Goal: Task Accomplishment & Management: Manage account settings

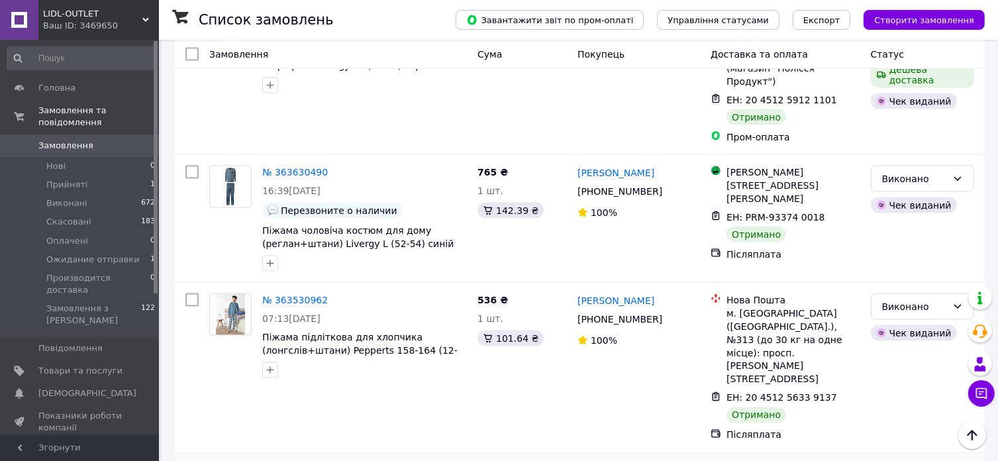
scroll to position [2186, 0]
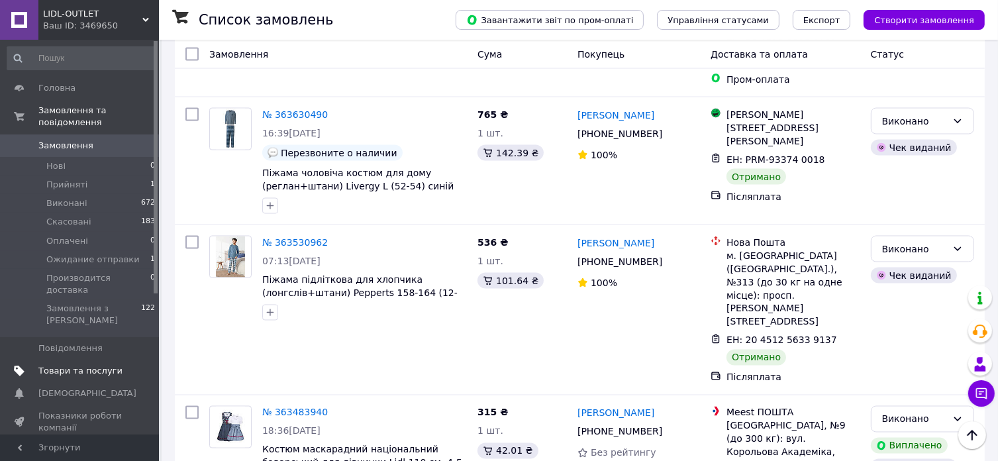
click at [78, 365] on span "Товари та послуги" at bounding box center [80, 371] width 84 height 12
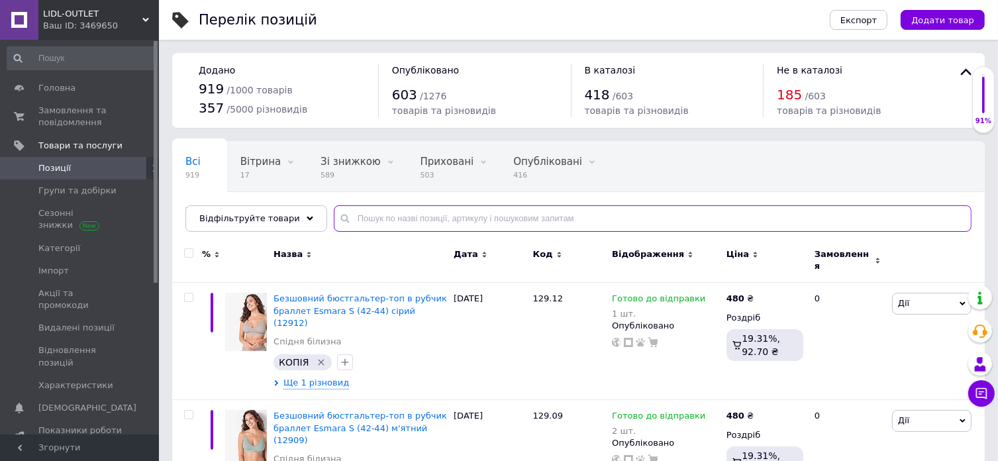
click at [389, 217] on input "text" at bounding box center [653, 218] width 638 height 26
paste input "118.30"
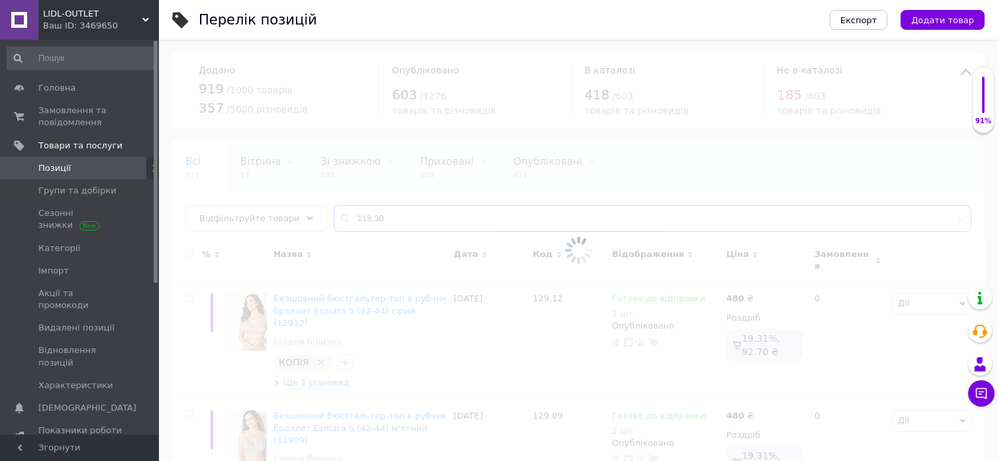
type input "118.30"
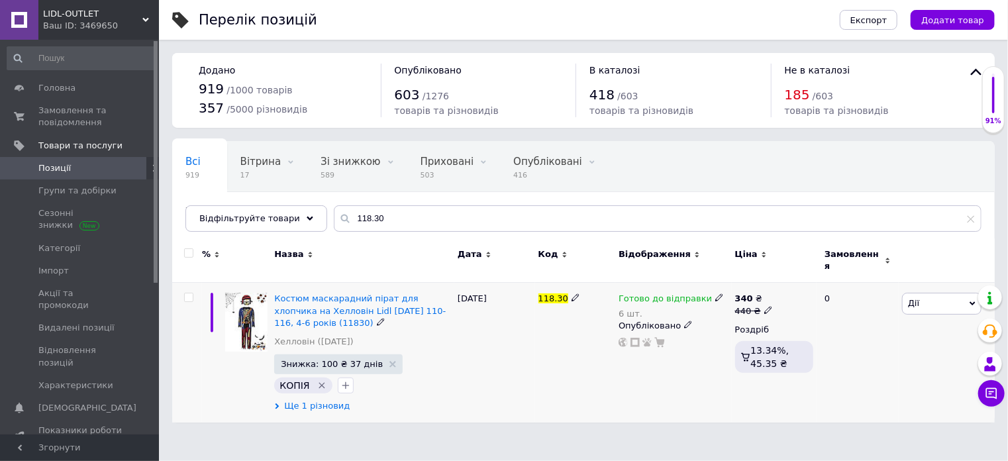
click at [334, 400] on span "Ще 1 різновид" at bounding box center [317, 406] width 66 height 12
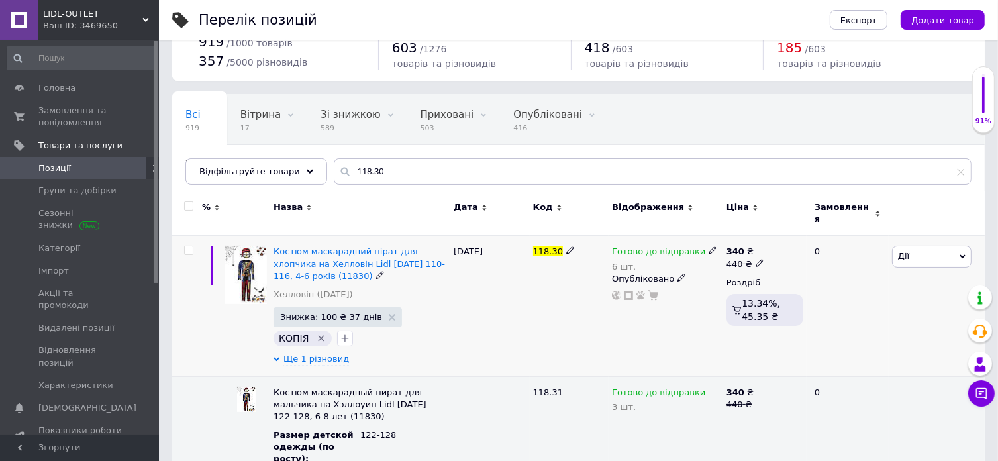
scroll to position [66, 0]
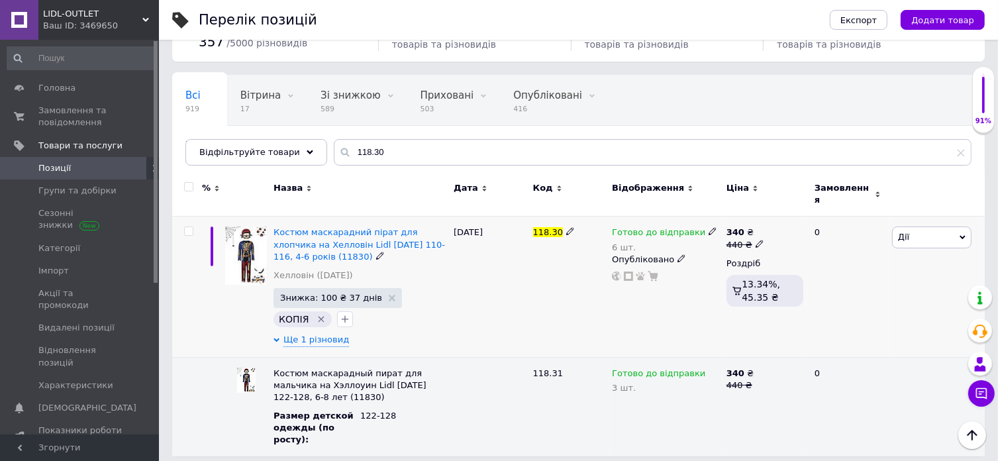
click at [622, 242] on div "6 шт." at bounding box center [664, 247] width 105 height 10
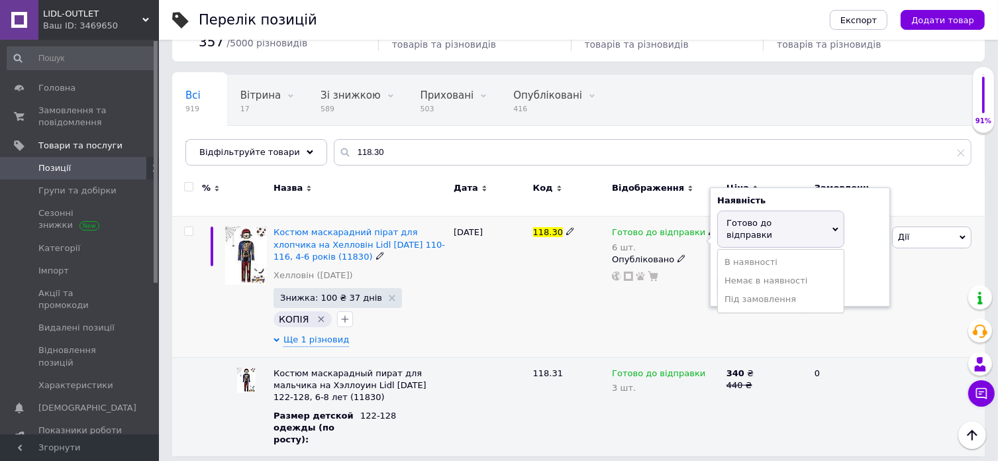
click at [616, 242] on div "6 шт." at bounding box center [664, 247] width 105 height 10
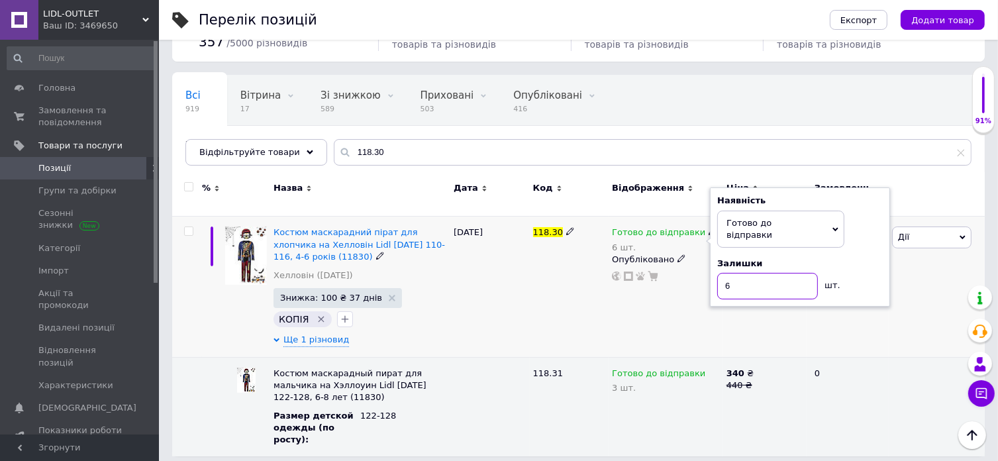
click at [692, 270] on div "Готово до відправки 6 шт. Наявність [PERSON_NAME] до відправки В наявності Нема…" at bounding box center [666, 254] width 108 height 55
type input "5"
click at [492, 301] on div "[DATE]" at bounding box center [489, 287] width 79 height 140
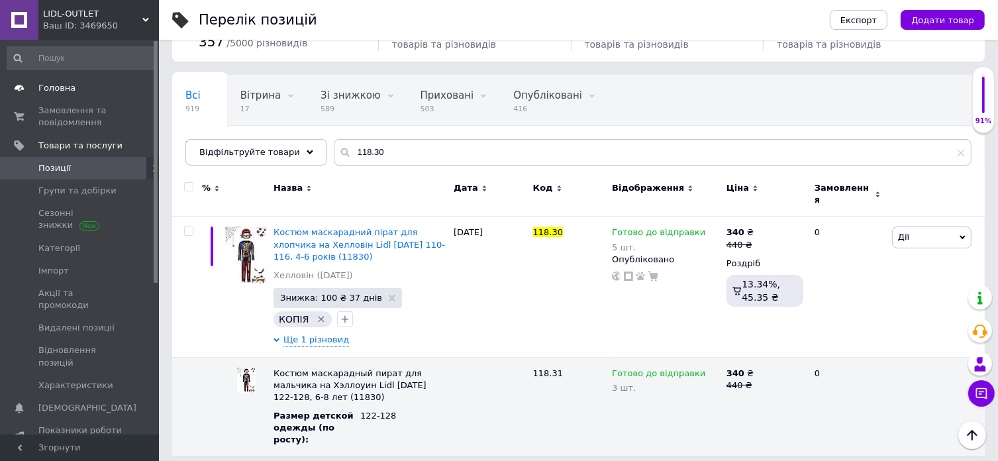
click at [60, 89] on span "Головна" at bounding box center [56, 88] width 37 height 12
